Goal: Task Accomplishment & Management: Manage account settings

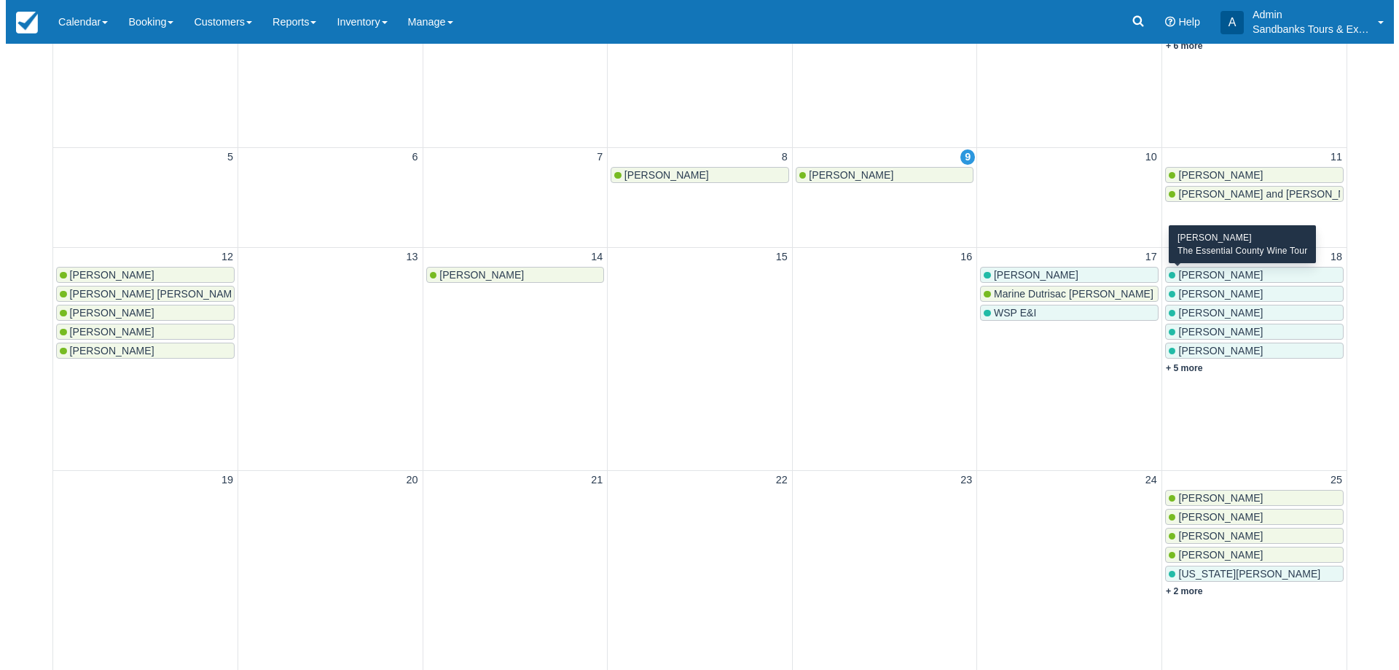
scroll to position [291, 0]
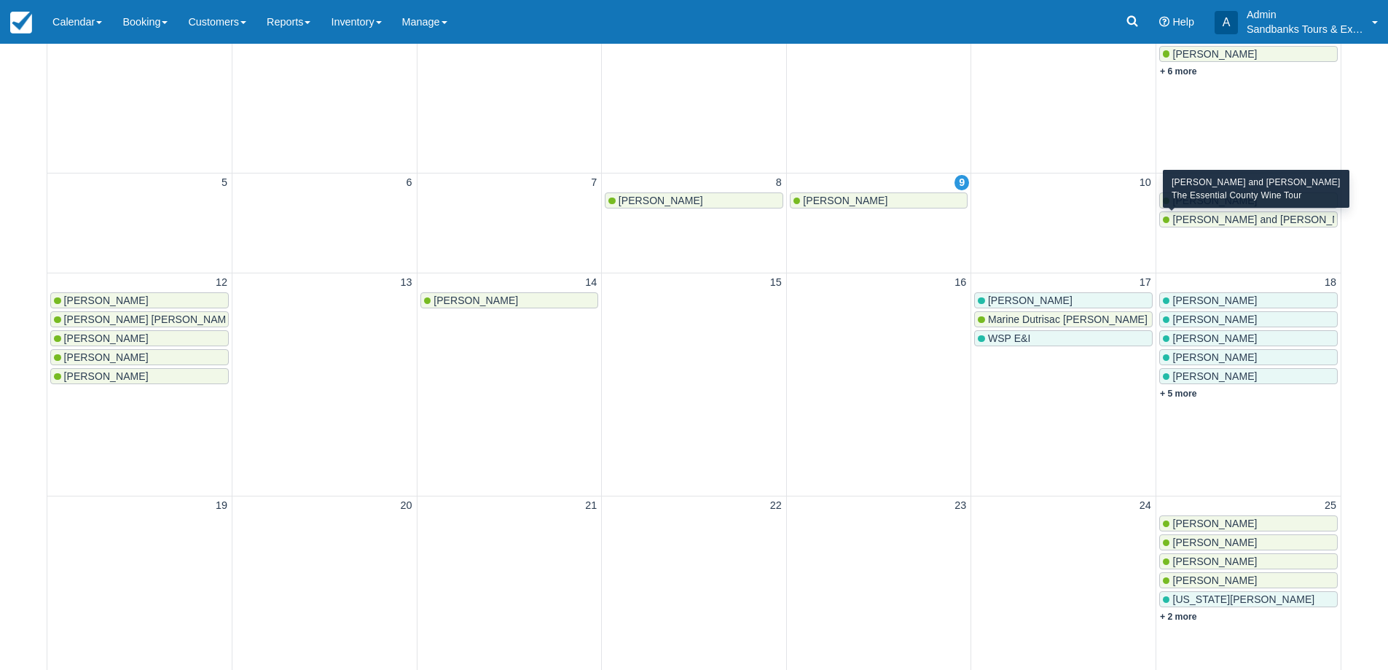
click at [1203, 225] on span "[PERSON_NAME] and [PERSON_NAME]" at bounding box center [1268, 219] width 192 height 12
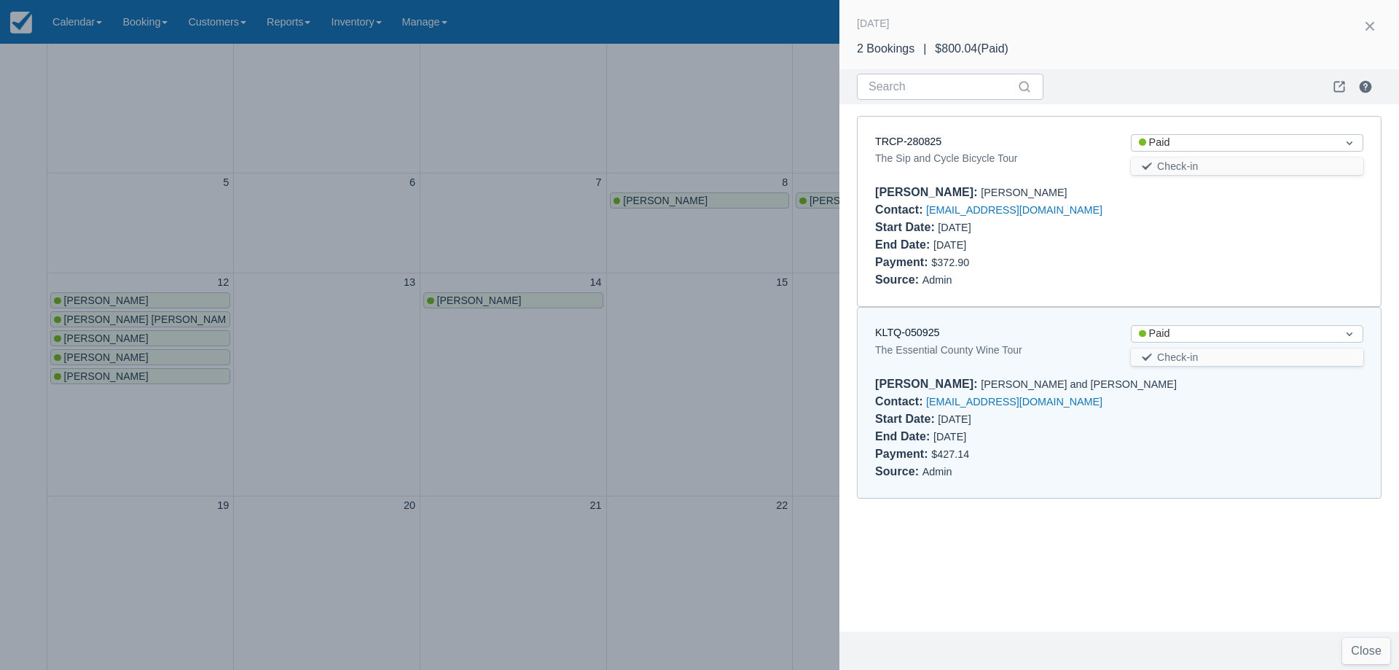
click at [902, 321] on div "KLTQ-050925 The Essential County Wine Tour Status Paid Check-in Booker : Allya …" at bounding box center [1119, 402] width 523 height 190
click at [901, 334] on link "KLTQ-050925" at bounding box center [907, 332] width 65 height 12
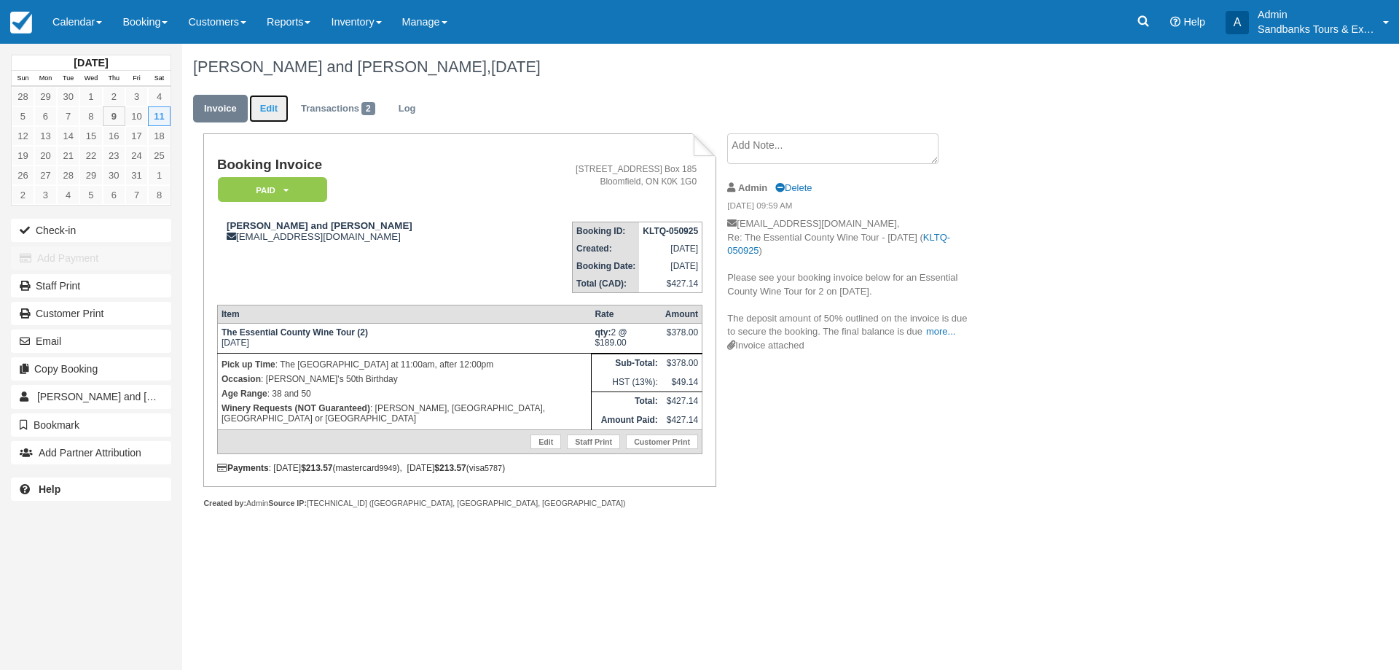
click at [265, 110] on link "Edit" at bounding box center [268, 109] width 39 height 28
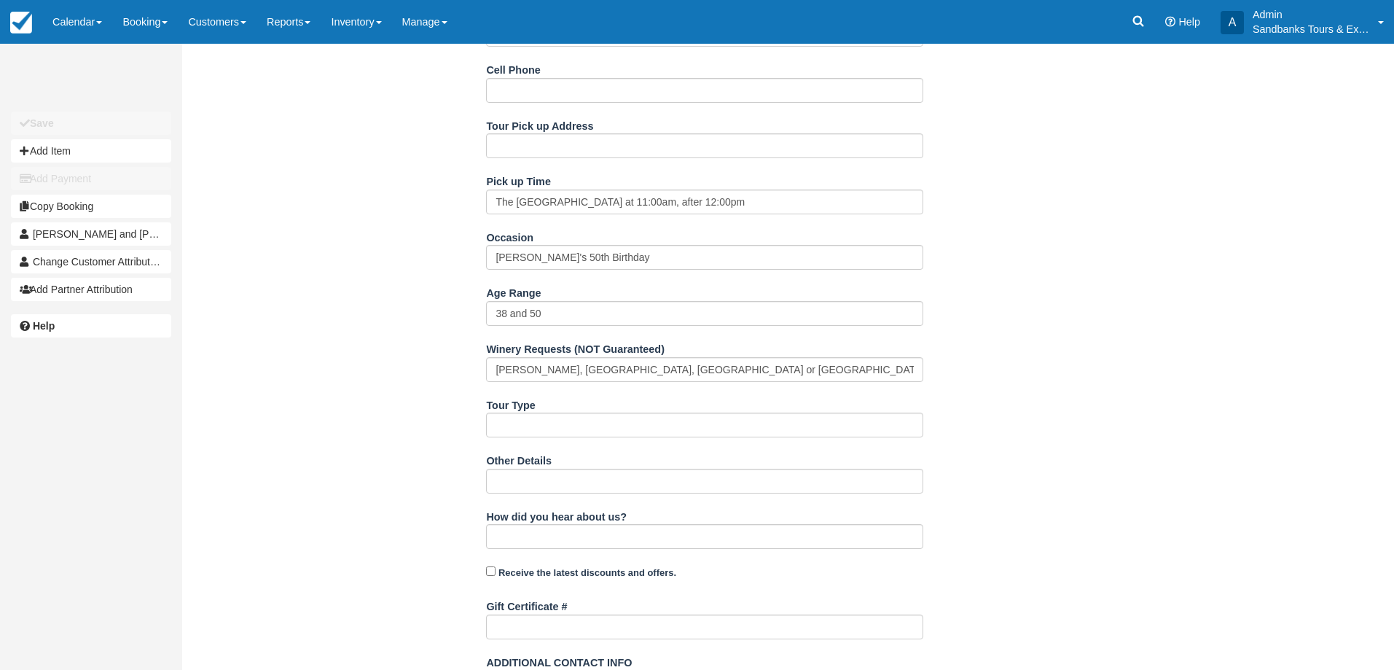
scroll to position [219, 0]
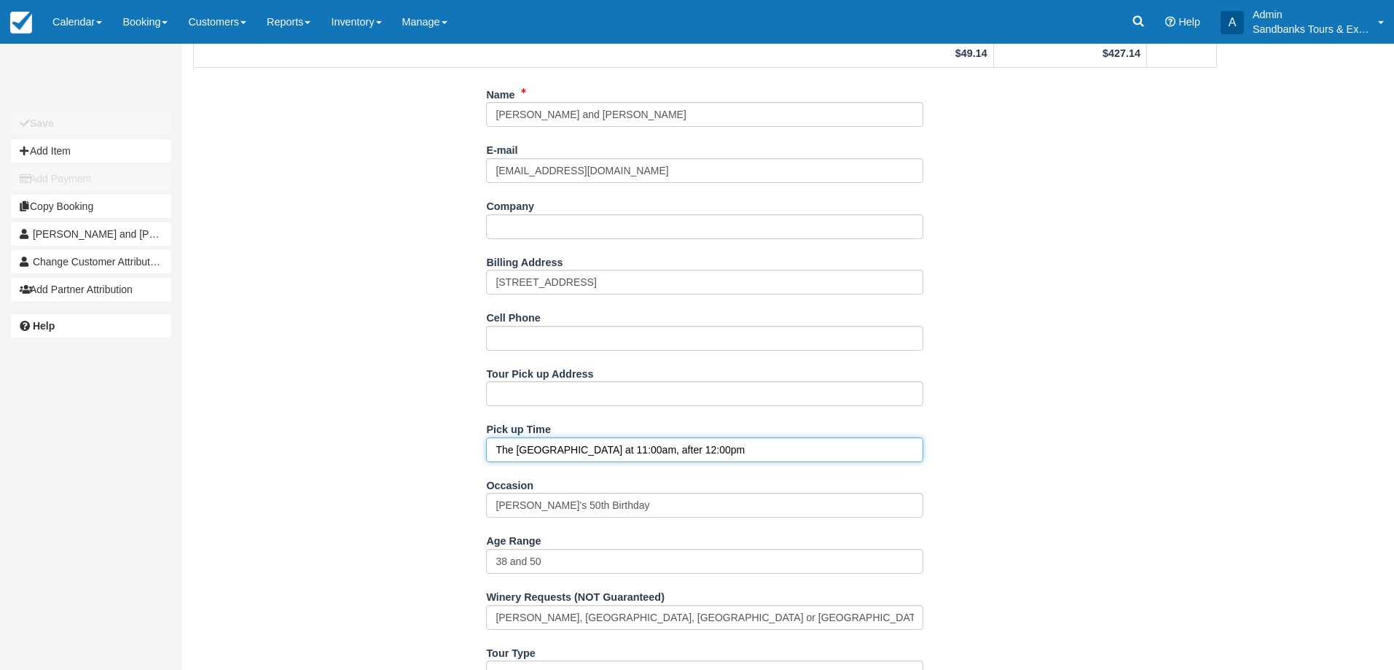
click at [649, 444] on input "The Royal Brunch Reservation at 11:00am, after 12:00pm" at bounding box center [704, 449] width 437 height 25
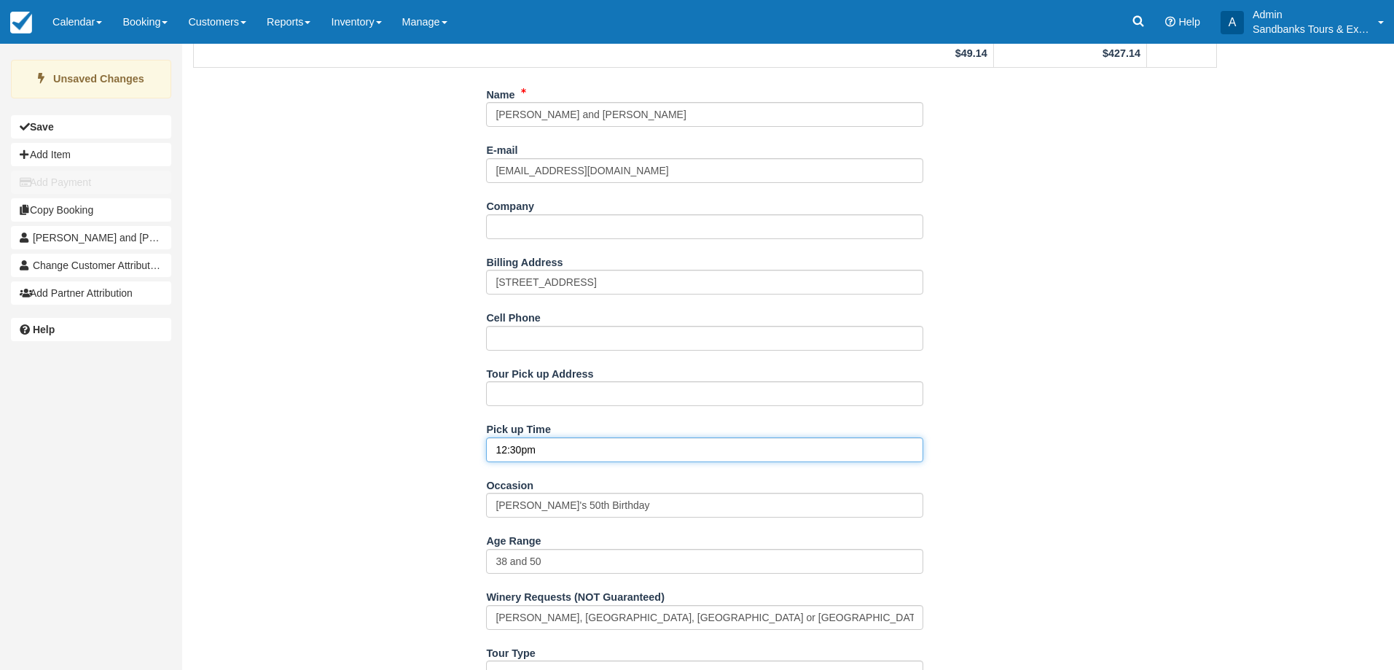
type input "12:30pm"
click at [251, 278] on div "Name Allya Davidson and Ben Zigelstein E-mail allya.davidson@gmail.com Did you …" at bounding box center [705, 598] width 1046 height 1033
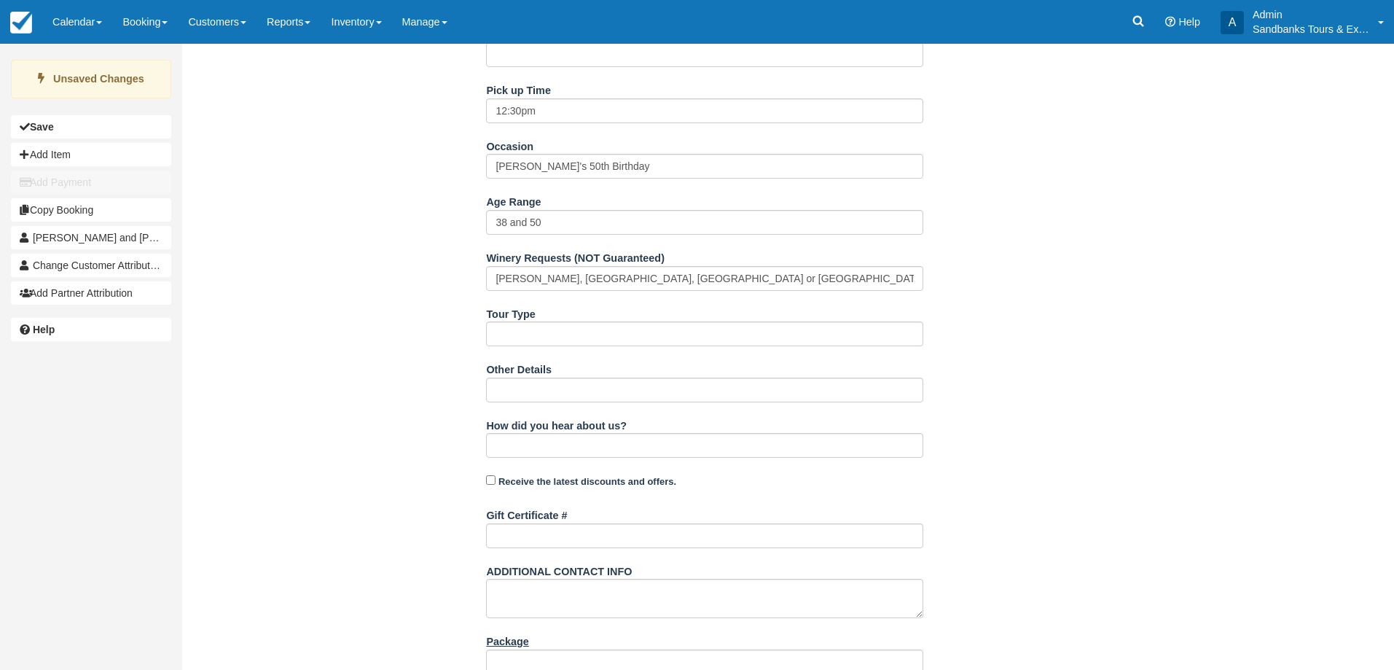
scroll to position [664, 0]
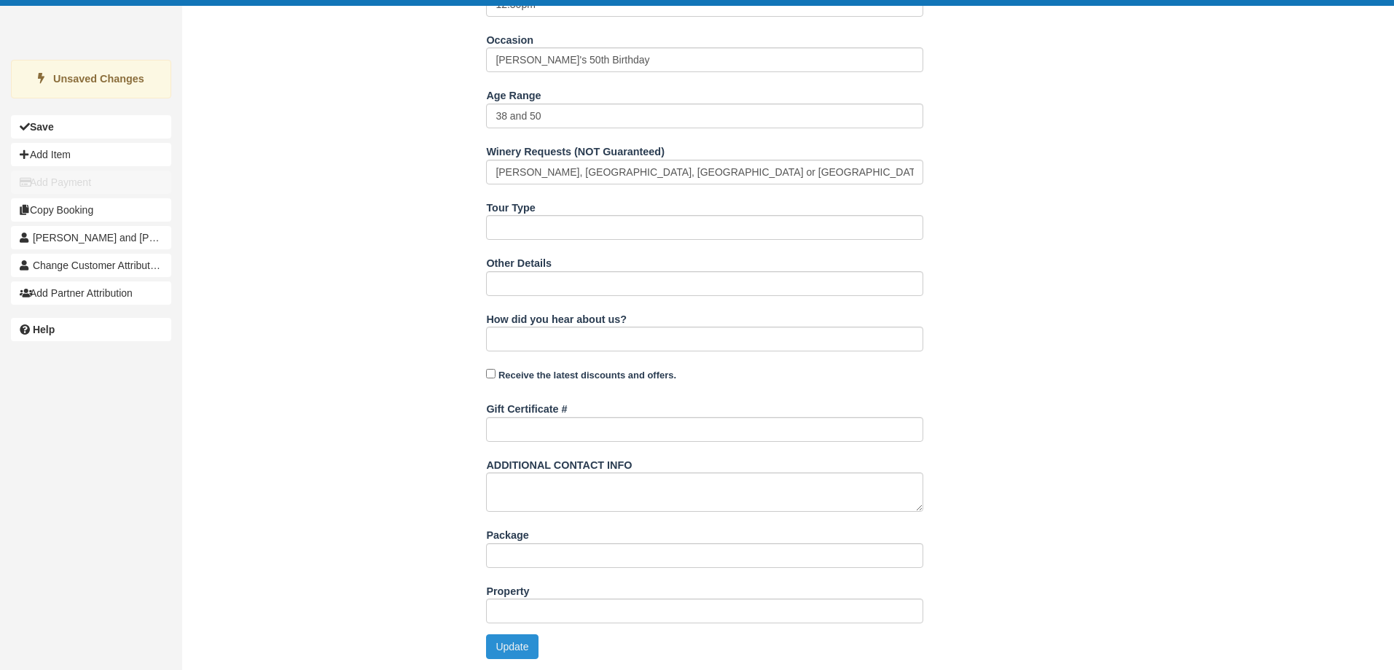
click at [519, 652] on button "Update" at bounding box center [512, 646] width 52 height 25
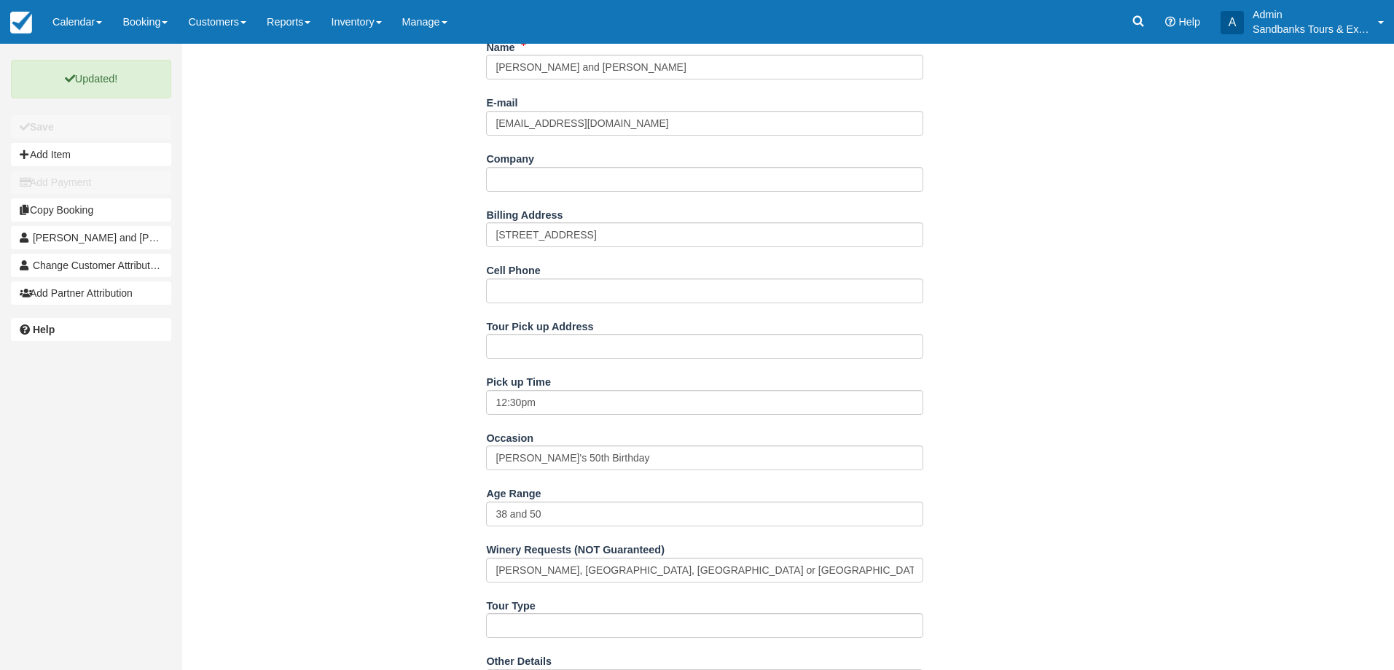
scroll to position [0, 0]
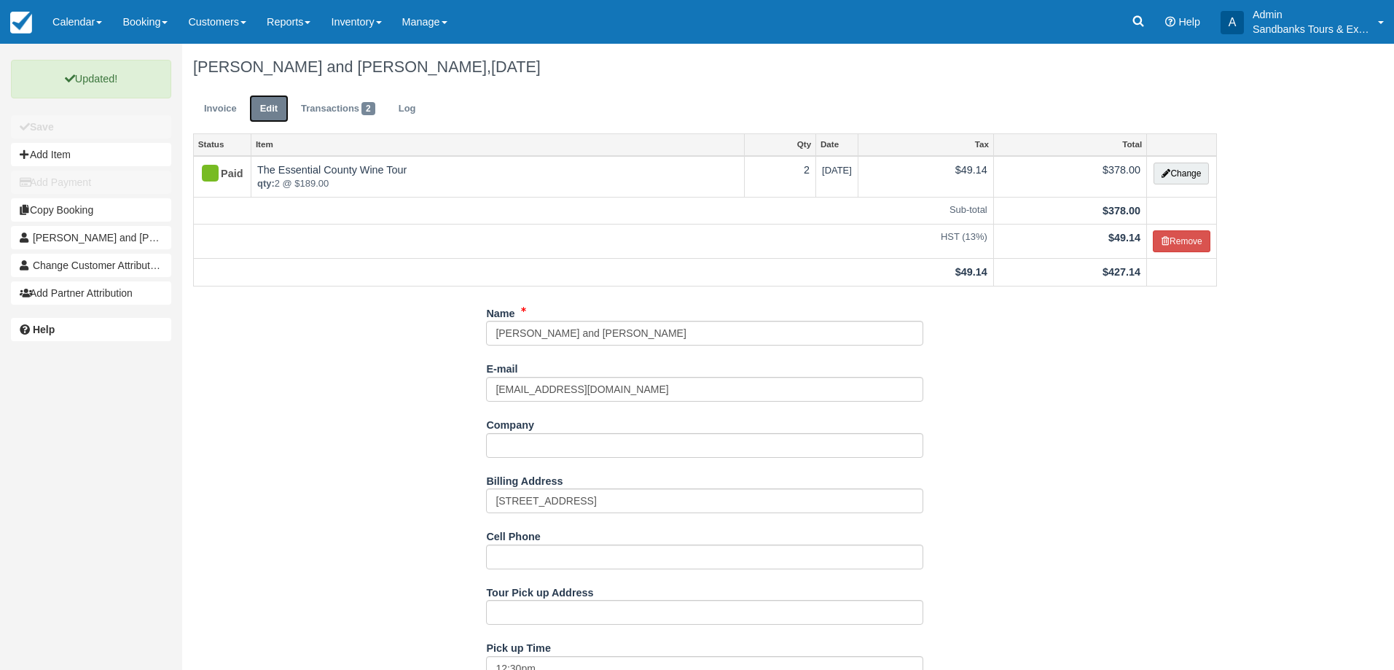
click at [257, 106] on link "Edit" at bounding box center [268, 109] width 39 height 28
click at [222, 106] on link "Invoice" at bounding box center [220, 109] width 55 height 28
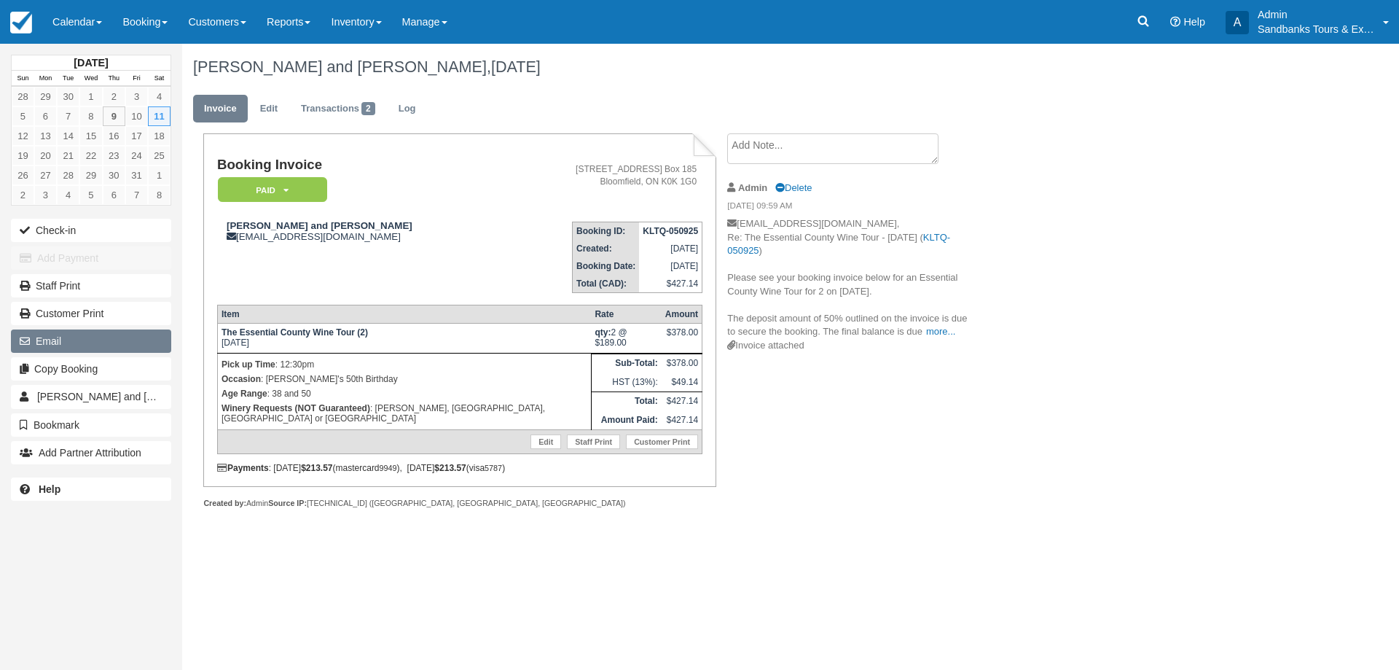
click at [42, 341] on button "Email" at bounding box center [91, 340] width 160 height 23
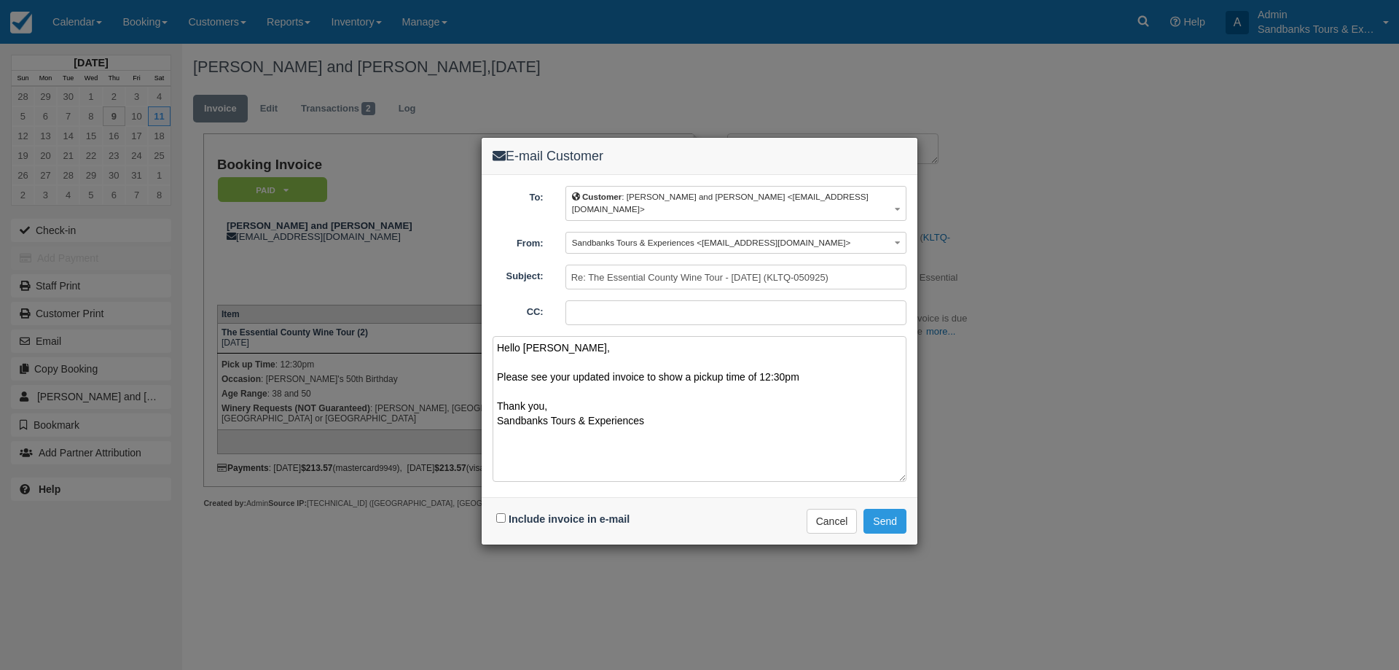
type textarea "Hello Allya, Please see your updated invoice to show a pickup time of 12:30pm T…"
click at [500, 513] on input "Include invoice in e-mail" at bounding box center [500, 517] width 9 height 9
checkbox input "true"
click at [878, 512] on button "Send" at bounding box center [884, 521] width 43 height 25
